Goal: Task Accomplishment & Management: Manage account settings

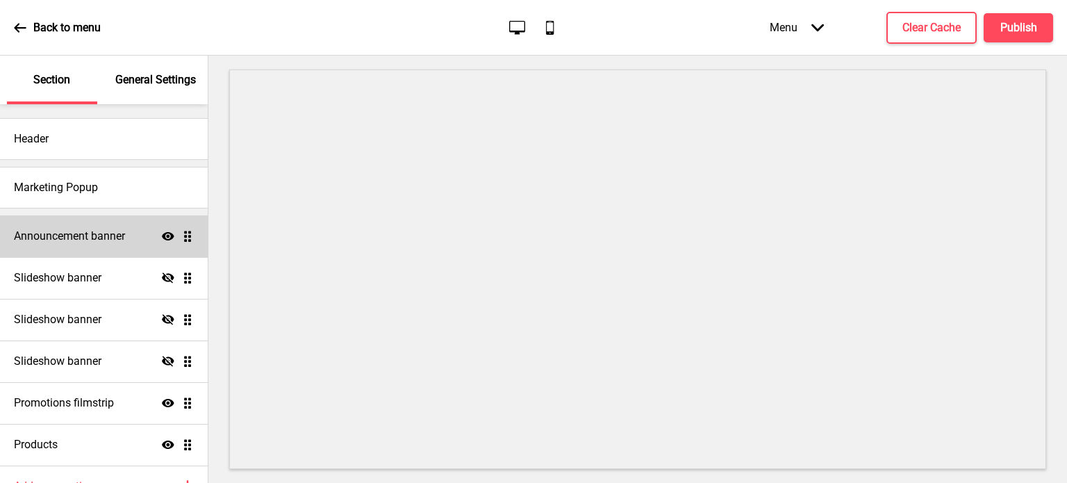
click at [94, 227] on div "Announcement banner Show Drag" at bounding box center [104, 236] width 208 height 42
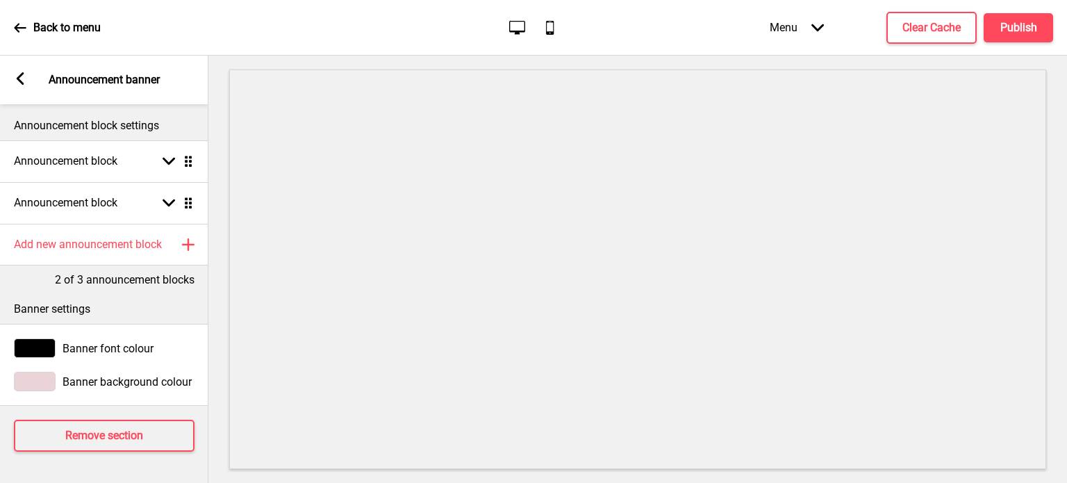
scroll to position [6, 0]
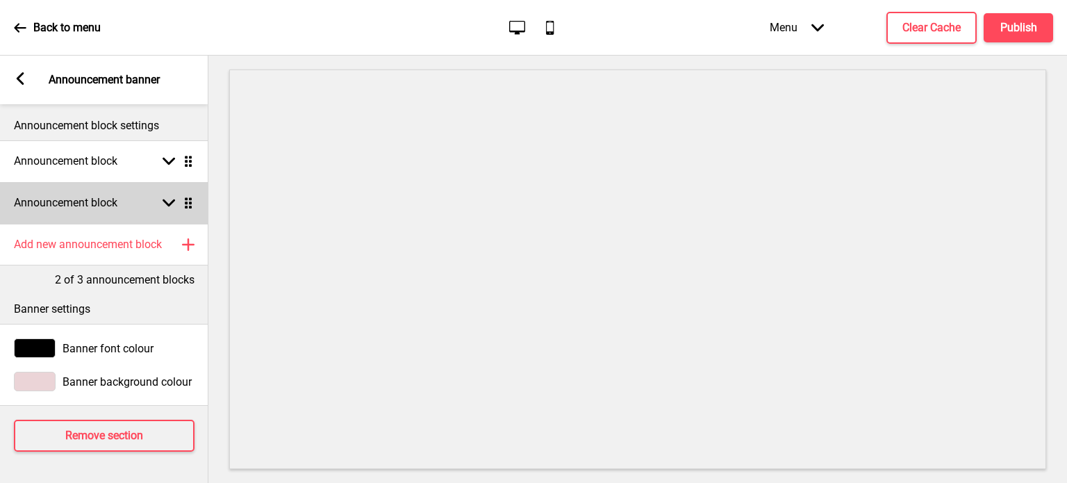
click at [153, 191] on div "Announcement block Arrow down Drag" at bounding box center [104, 203] width 208 height 42
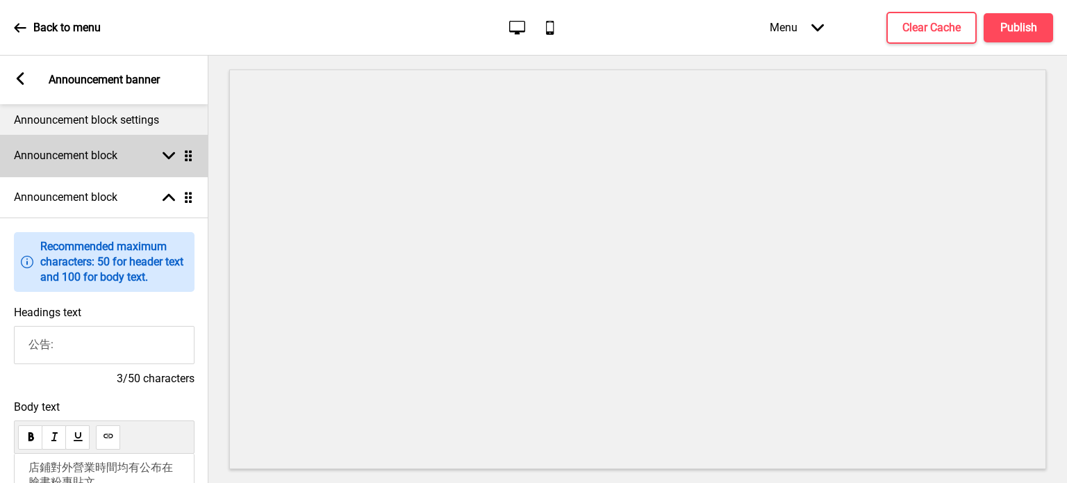
click at [160, 164] on div "Announcement block Arrow down Drag" at bounding box center [104, 156] width 208 height 42
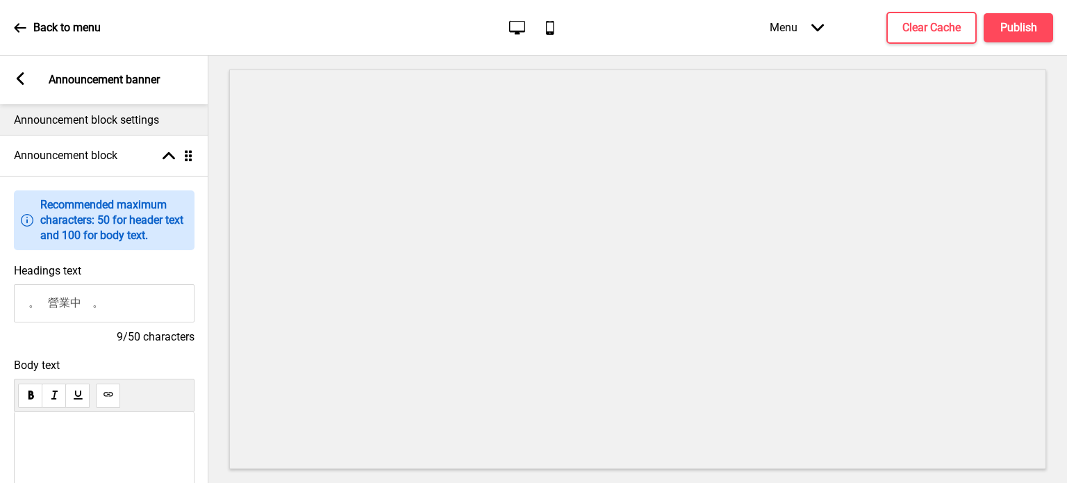
scroll to position [144, 0]
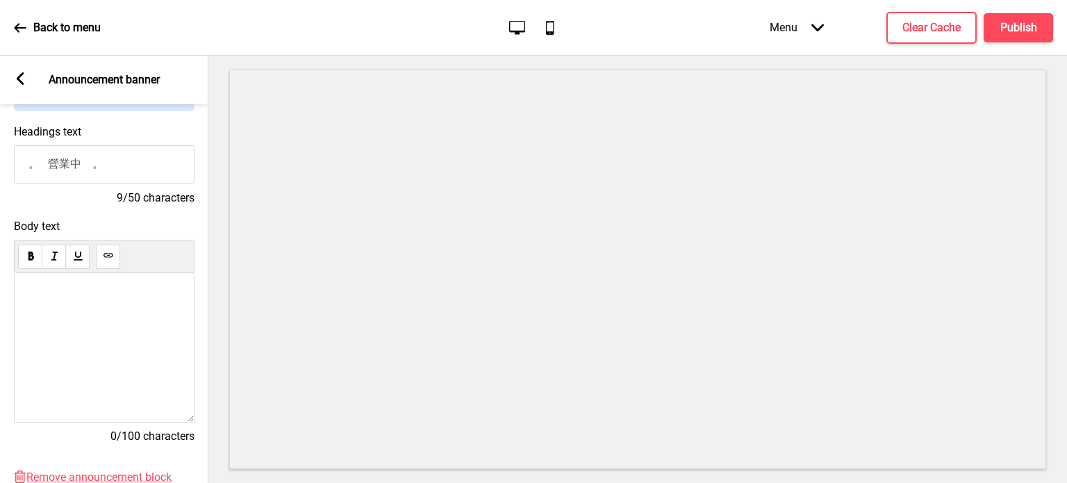
click at [122, 171] on input "。 營業中　。" at bounding box center [104, 164] width 181 height 38
click at [33, 160] on input "。 營業中　。" at bounding box center [104, 164] width 181 height 38
click at [98, 323] on div "﻿" at bounding box center [103, 328] width 151 height 75
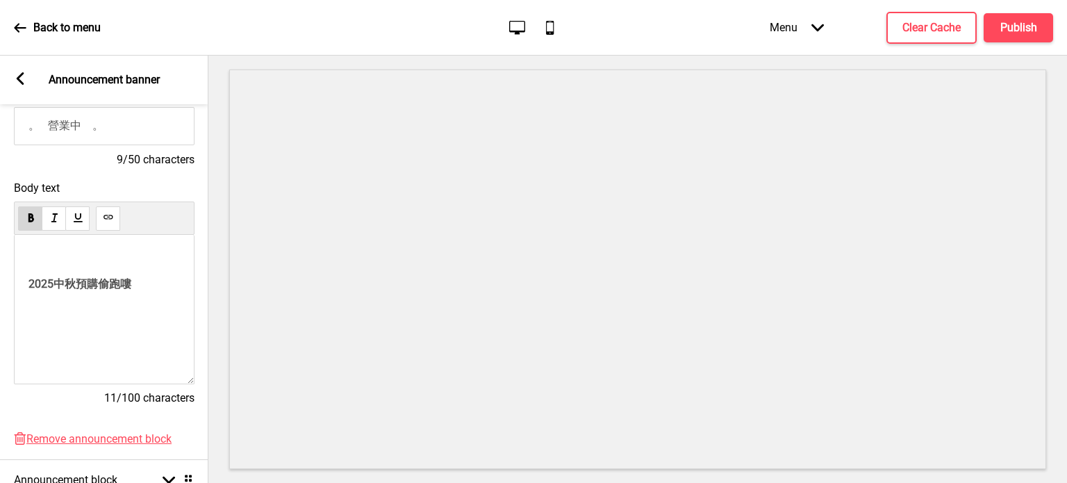
scroll to position [0, 0]
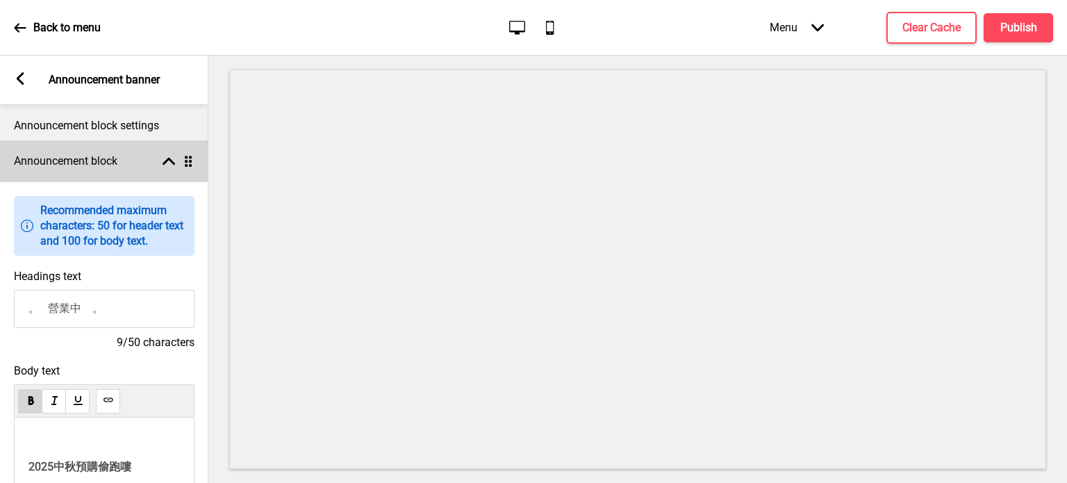
click at [164, 156] on rect at bounding box center [168, 161] width 12 height 12
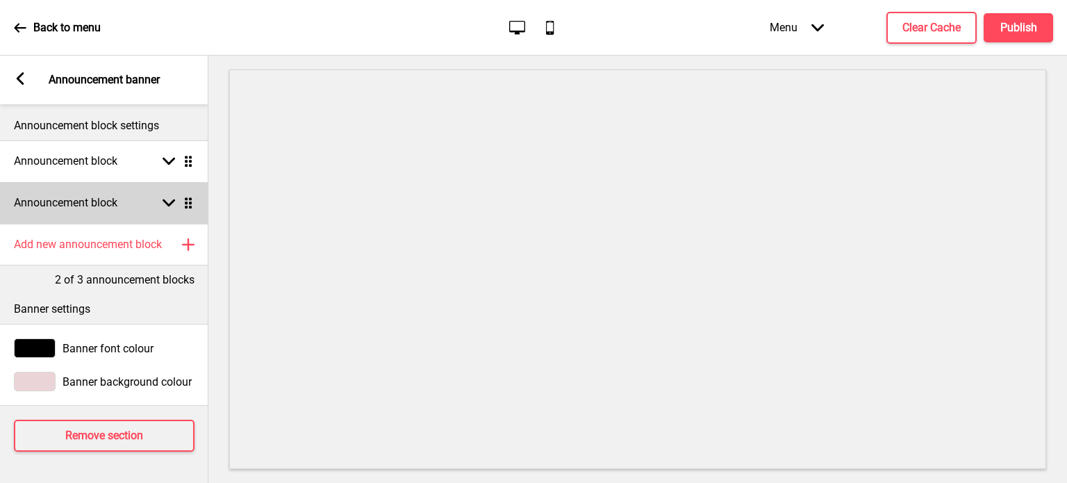
click at [171, 198] on rect at bounding box center [168, 203] width 12 height 12
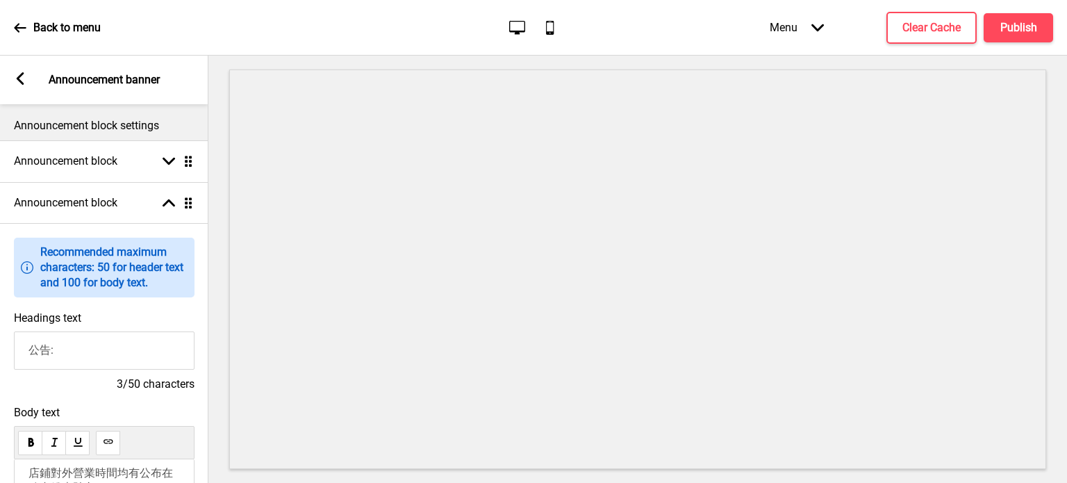
scroll to position [278, 0]
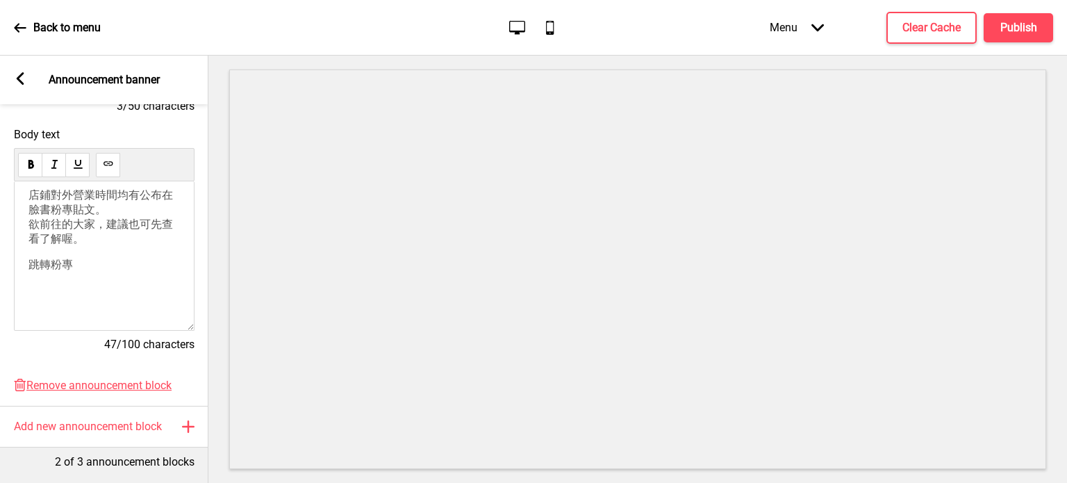
click at [100, 256] on div "店鋪對外營業時間均有公布在 臉書粉專貼文。 欲前往的大家，建議也可先查看了解喔。 跳轉粉專" at bounding box center [103, 236] width 151 height 97
drag, startPoint x: 94, startPoint y: 228, endPoint x: 76, endPoint y: 230, distance: 18.8
click at [76, 230] on span "店鋪對外營業時間均有公布在 臉書粉專貼文。 欲前往的大家，建議也可先查看了解喔。" at bounding box center [101, 216] width 147 height 57
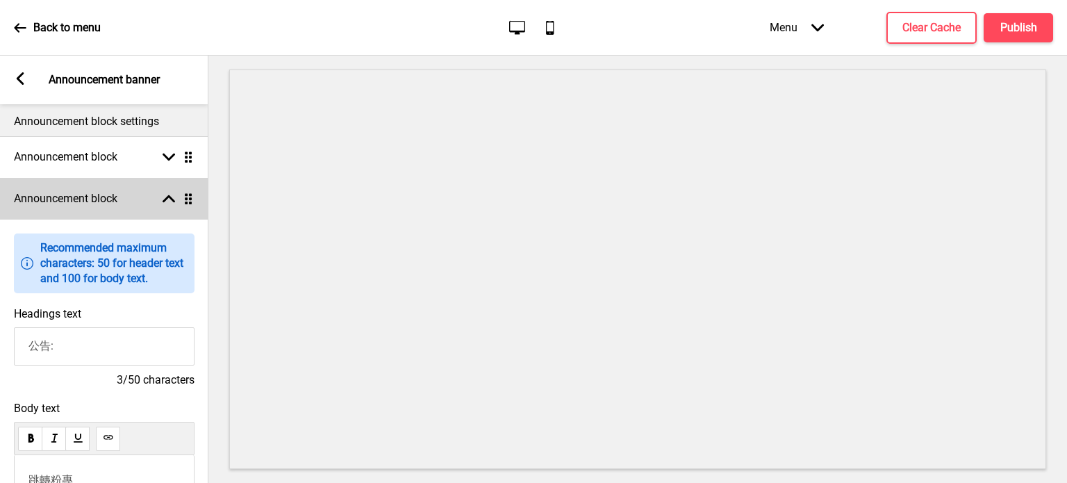
scroll to position [0, 0]
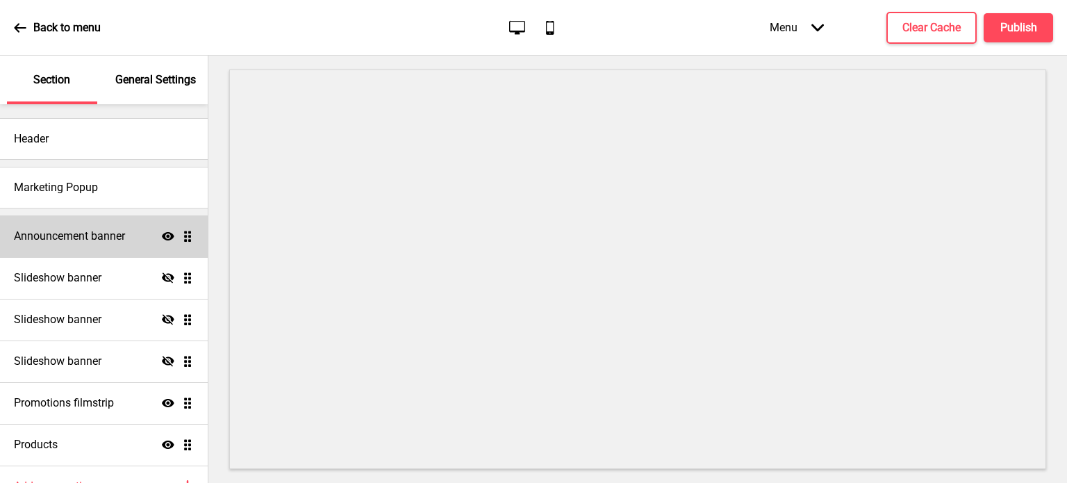
click at [79, 236] on h4 "Announcement banner" at bounding box center [69, 235] width 111 height 15
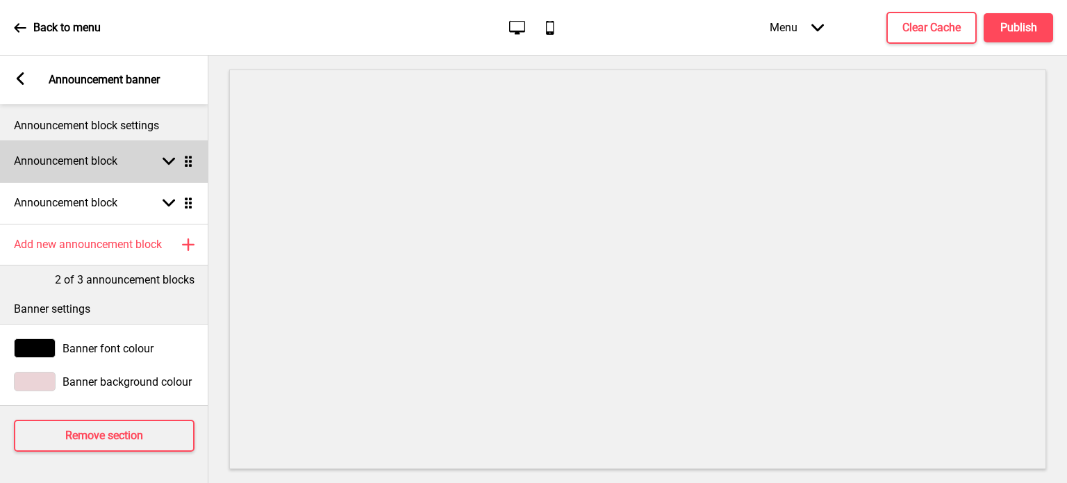
click at [171, 150] on div "Announcement block Arrow down Drag" at bounding box center [104, 161] width 208 height 42
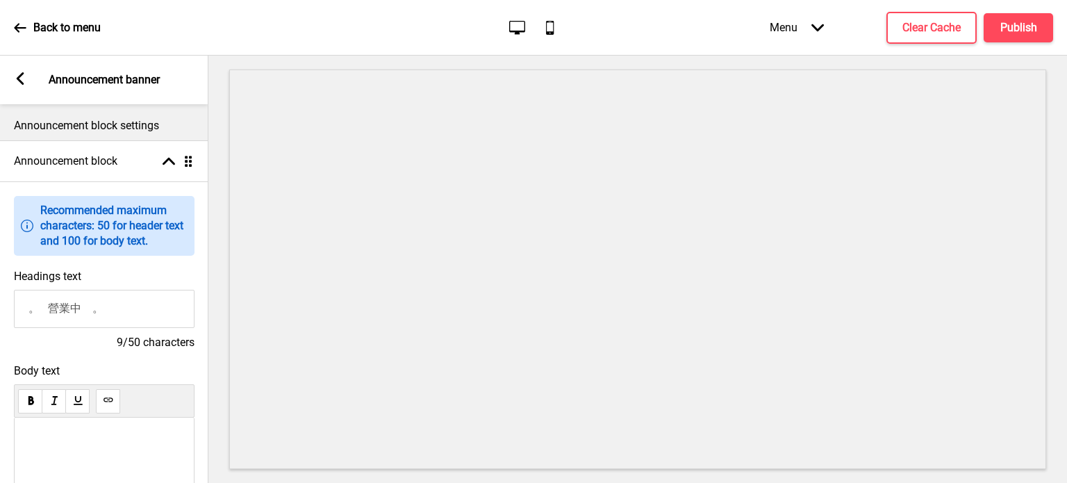
click at [94, 435] on div "﻿ 2025中秋預購偷跑嘍" at bounding box center [104, 491] width 181 height 149
click at [94, 449] on p "﻿" at bounding box center [103, 441] width 151 height 13
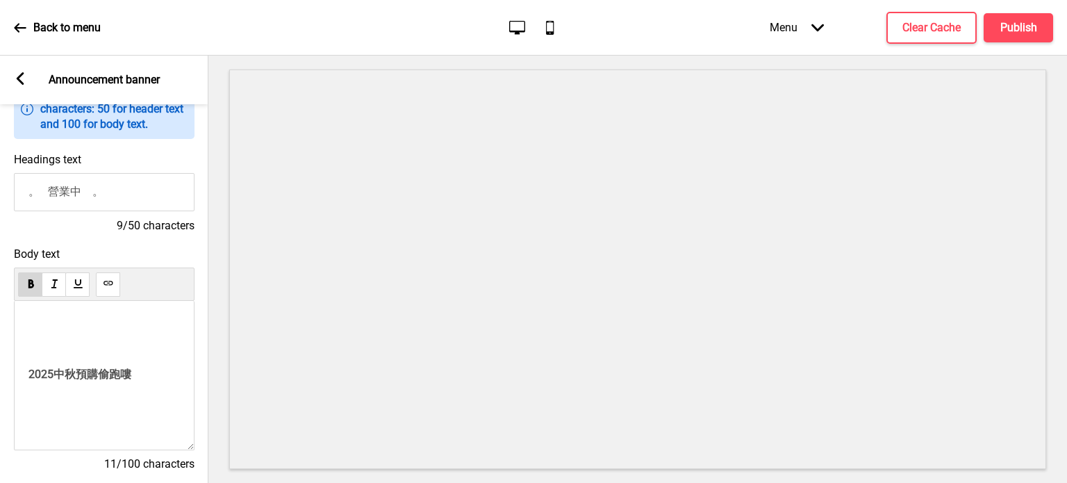
scroll to position [139, 0]
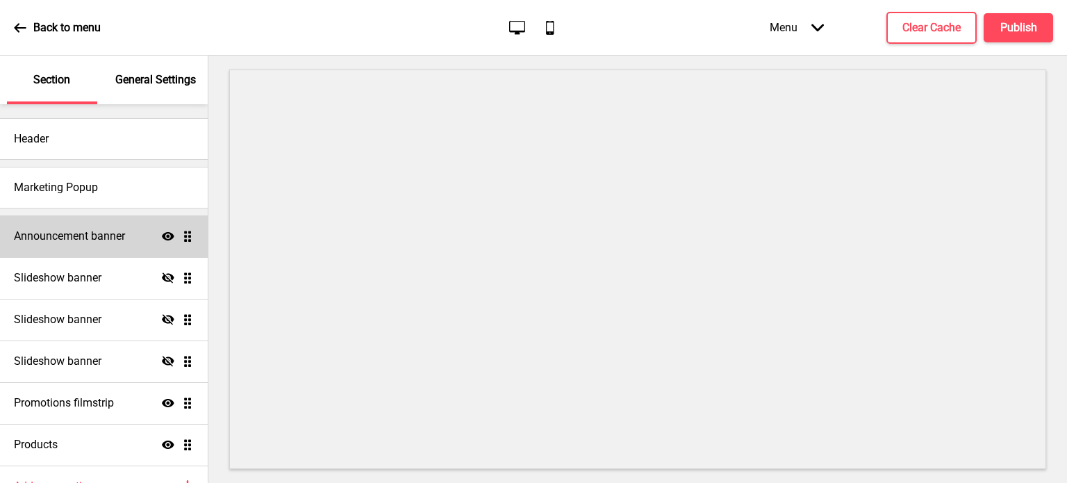
click at [65, 244] on div "Announcement banner Show Drag" at bounding box center [104, 236] width 208 height 42
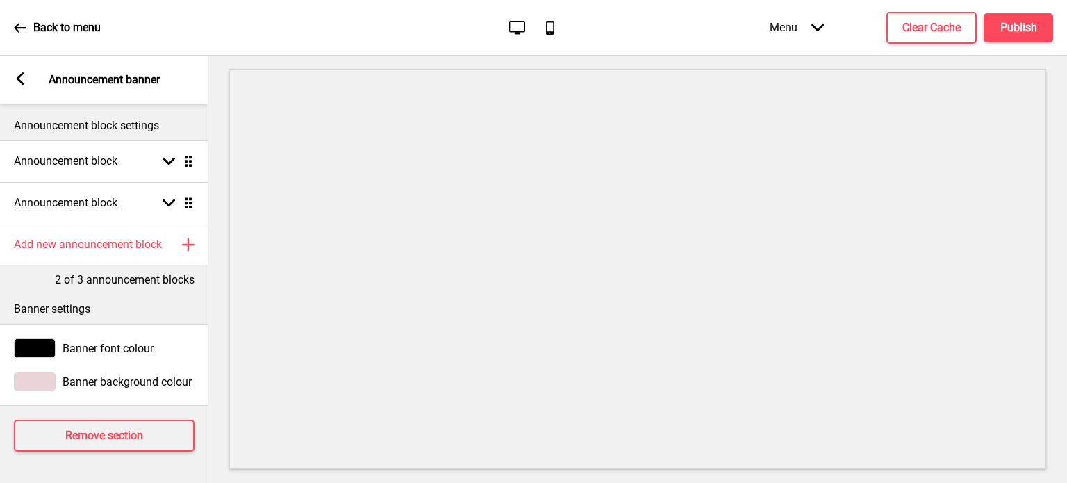
scroll to position [6, 0]
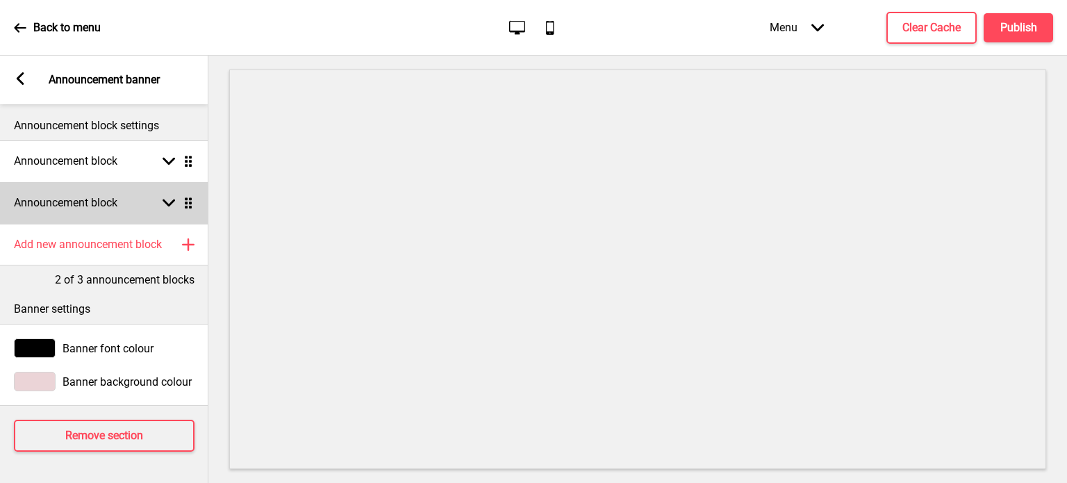
click at [151, 195] on div "Announcement block Arrow down Drag" at bounding box center [104, 203] width 208 height 42
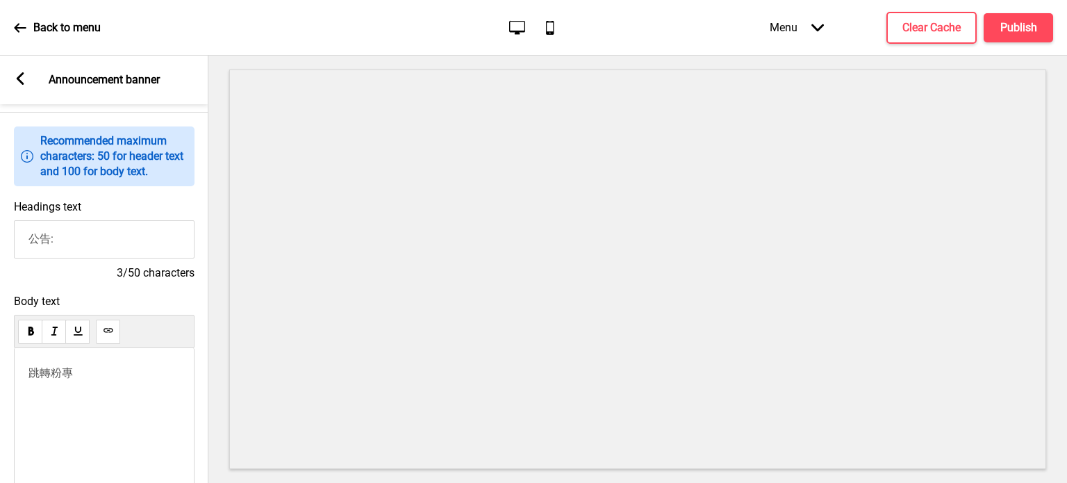
scroll to position [144, 0]
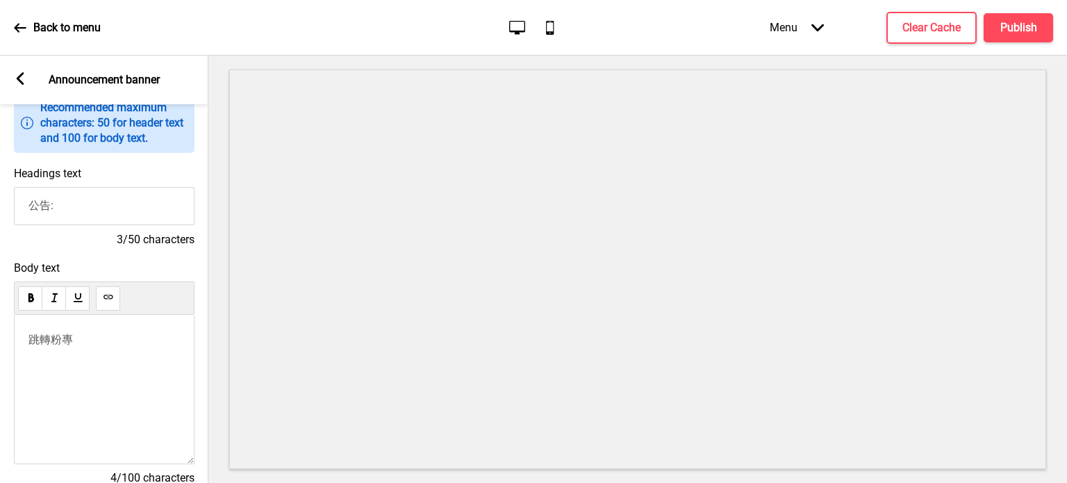
click at [35, 350] on p "跳轉粉專" at bounding box center [103, 347] width 151 height 28
click at [28, 344] on span "跳轉粉專" at bounding box center [50, 339] width 44 height 13
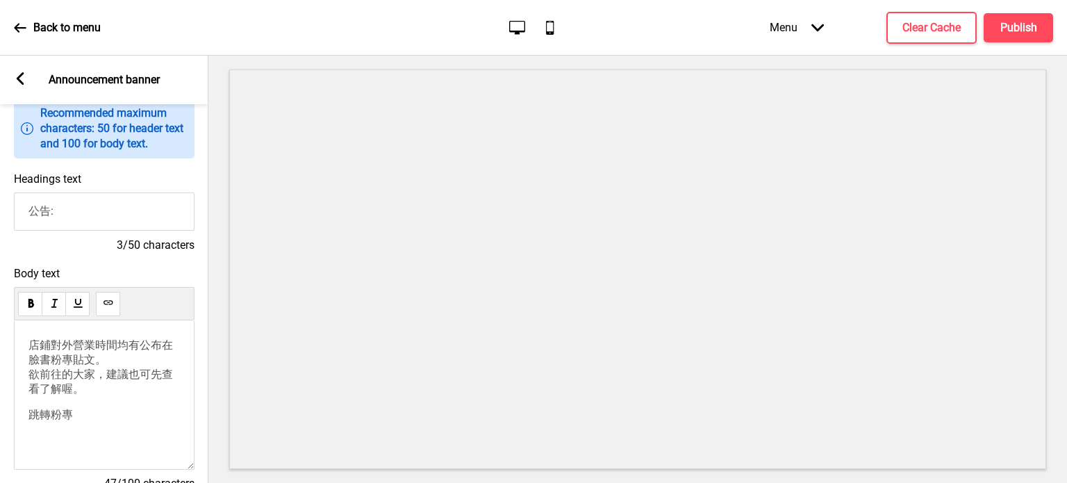
scroll to position [46, 0]
drag, startPoint x: 75, startPoint y: 348, endPoint x: 90, endPoint y: 348, distance: 15.3
click at [90, 348] on span "店鋪對外營業時間均有公布在 臉書粉專貼文。 欲前往的大家，建議也可先查看了解喔。" at bounding box center [101, 366] width 147 height 57
drag, startPoint x: 126, startPoint y: 333, endPoint x: 131, endPoint y: 339, distance: 7.5
click at [126, 338] on p "店鋪對外營業時間均有公布在 臉書粉專貼文。 欲前往的帥哥美女，建議也可先查看了解喔。 ﻿ ﻿" at bounding box center [103, 367] width 151 height 58
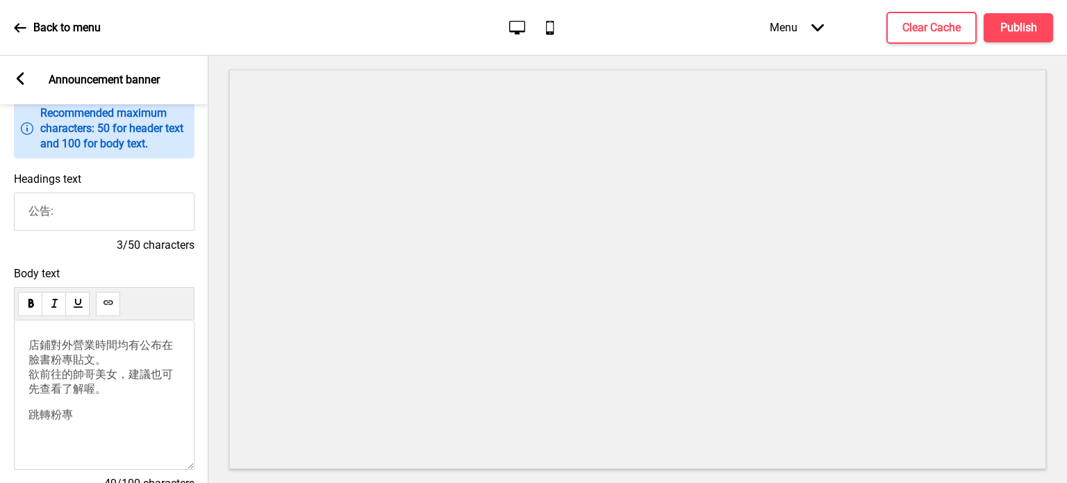
click at [133, 343] on span "店鋪對外營業時間均有公布在 臉書粉專貼文。 欲前往的帥哥美女，建議也可先查看了解喔。" at bounding box center [101, 366] width 147 height 57
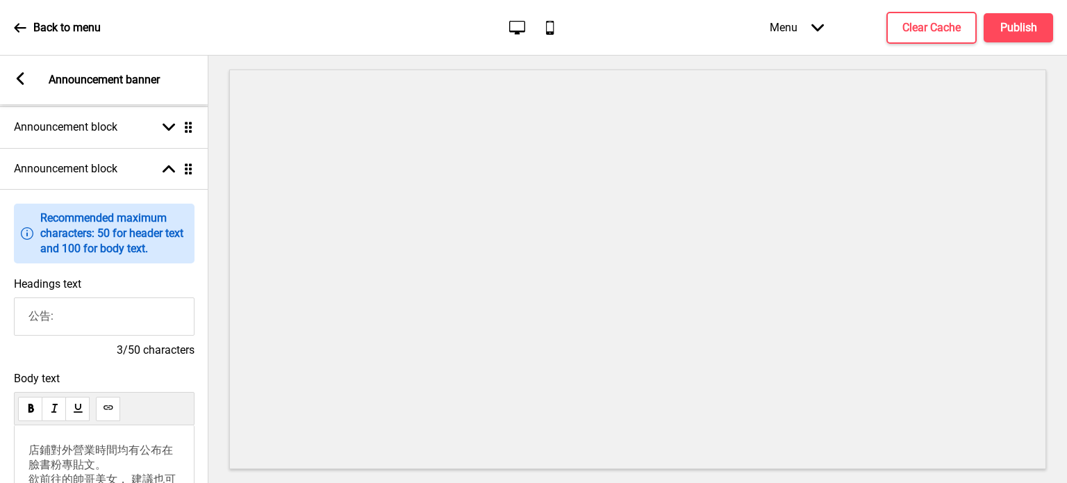
scroll to position [0, 0]
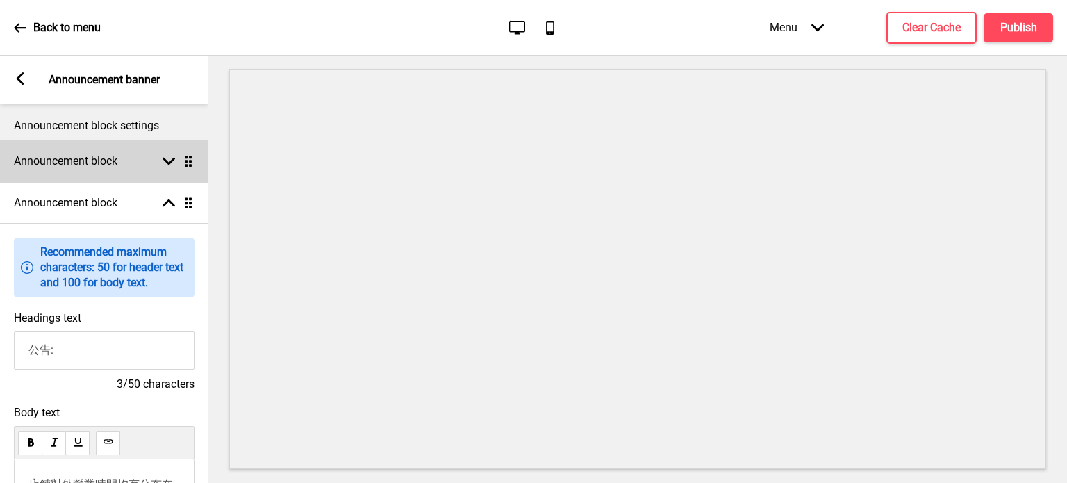
click at [171, 166] on rect at bounding box center [168, 161] width 12 height 12
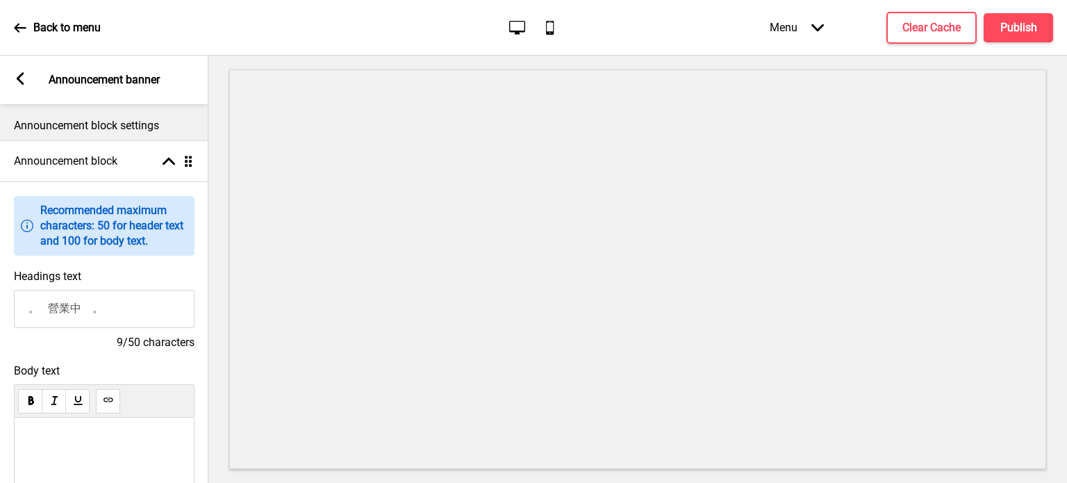
click at [71, 455] on div "﻿ 2025中秋預購偷跑嘍" at bounding box center [103, 466] width 151 height 63
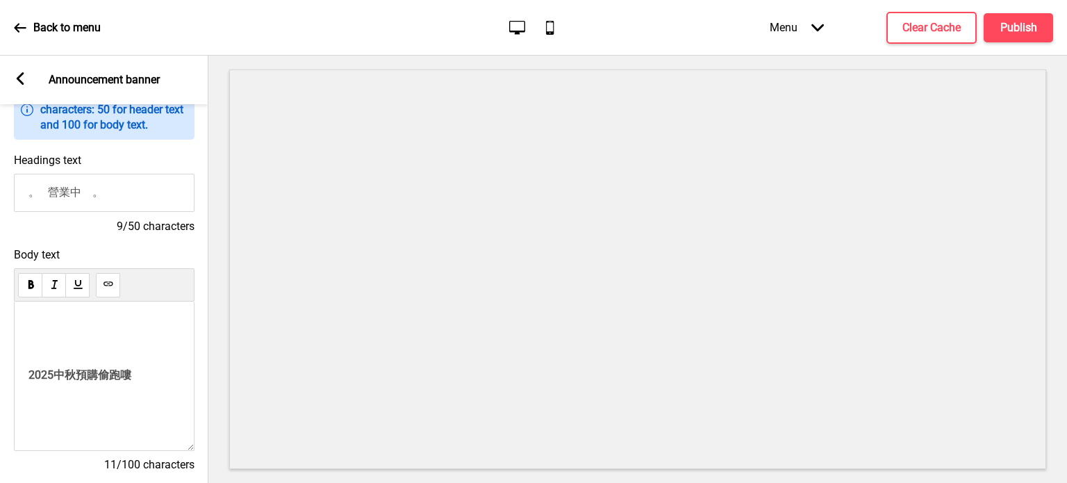
scroll to position [139, 0]
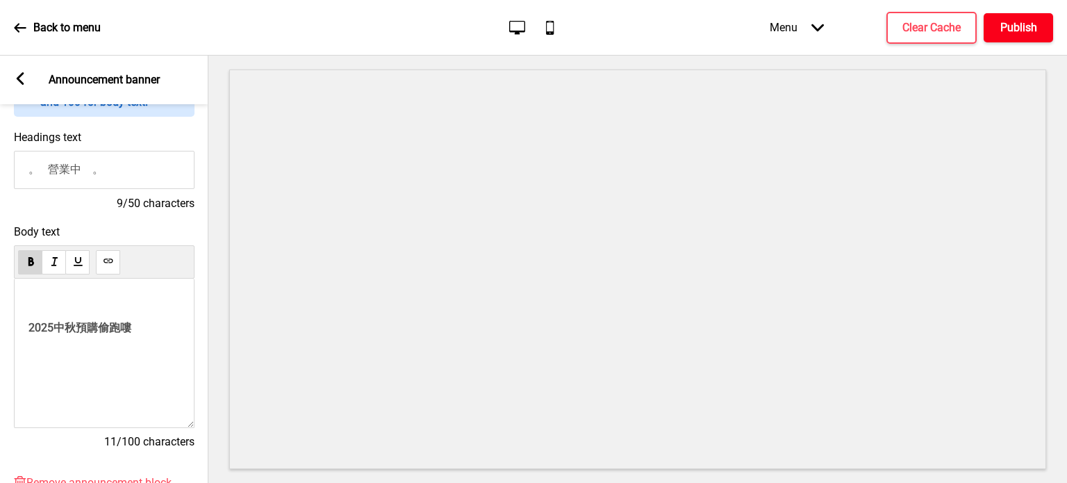
click at [1025, 35] on h4 "Publish" at bounding box center [1018, 27] width 37 height 15
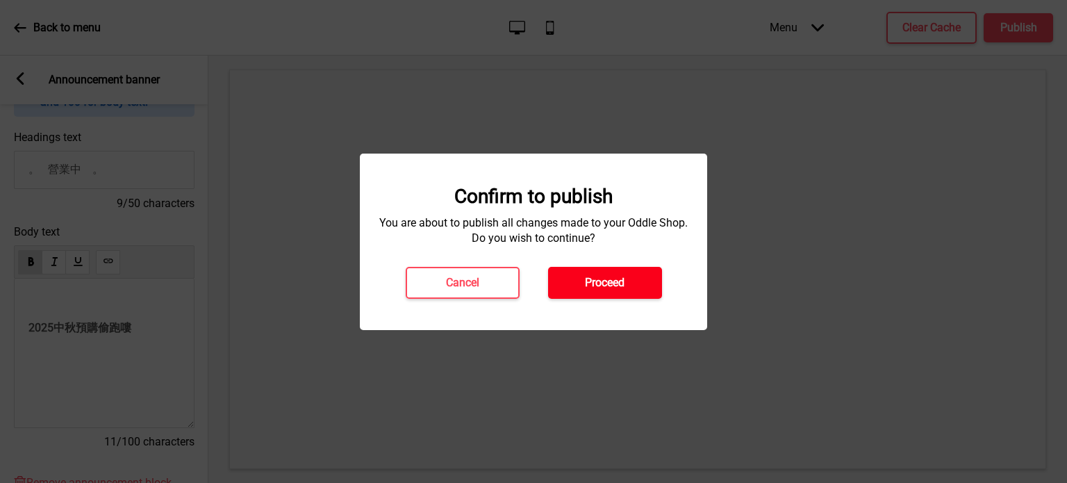
click at [619, 286] on h4 "Proceed" at bounding box center [605, 282] width 40 height 15
